Goal: Transaction & Acquisition: Purchase product/service

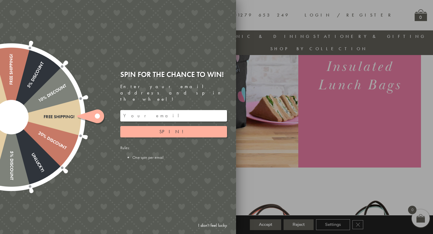
scroll to position [81, 0]
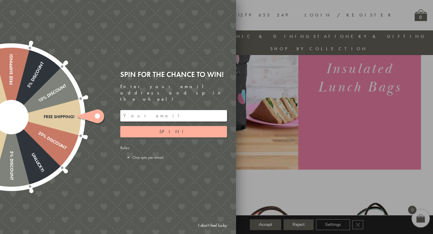
click at [250, 158] on div at bounding box center [216, 117] width 433 height 234
click at [208, 224] on link "I don't feel lucky" at bounding box center [212, 225] width 35 height 11
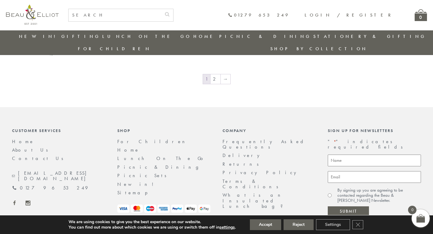
scroll to position [1087, 0]
click at [215, 75] on link "2" at bounding box center [215, 80] width 10 height 10
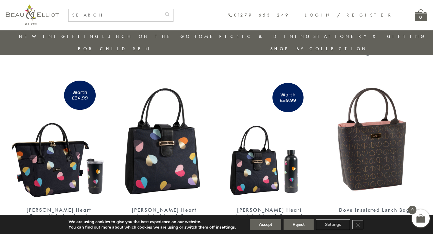
scroll to position [389, 0]
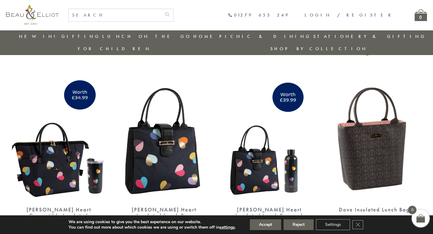
click at [155, 152] on img at bounding box center [163, 140] width 93 height 120
click at [45, 147] on img at bounding box center [58, 140] width 93 height 120
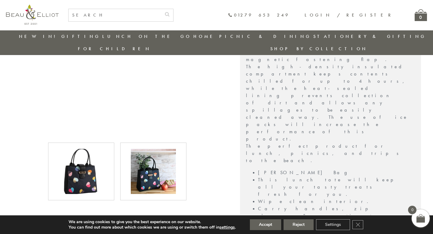
scroll to position [285, 0]
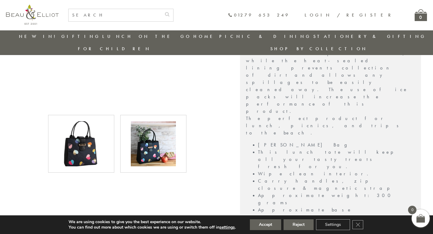
click at [155, 135] on img at bounding box center [153, 143] width 45 height 45
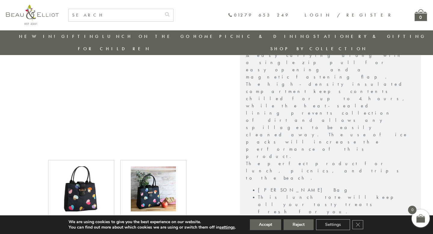
scroll to position [242, 0]
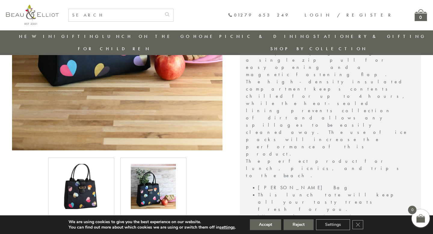
click at [84, 181] on img at bounding box center [81, 186] width 45 height 45
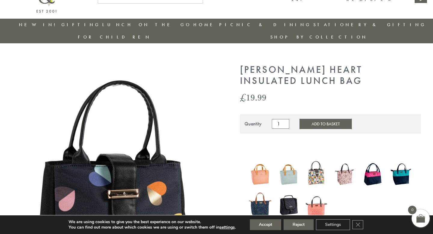
scroll to position [0, 0]
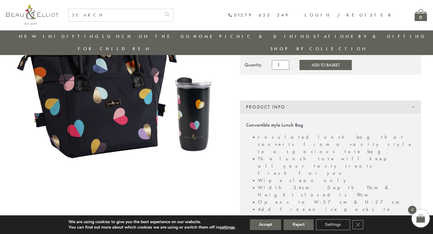
scroll to position [87, 0]
